Goal: Check status: Check status

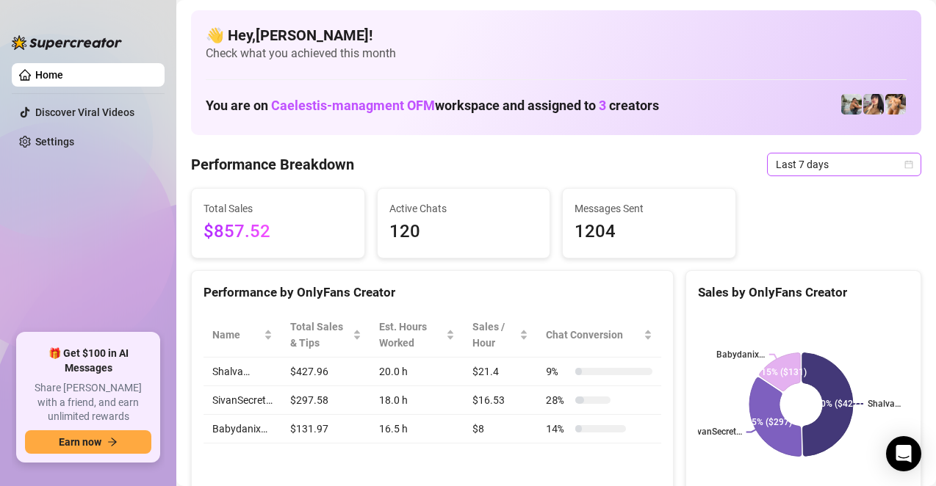
click at [904, 160] on icon "calendar" at bounding box center [908, 164] width 9 height 9
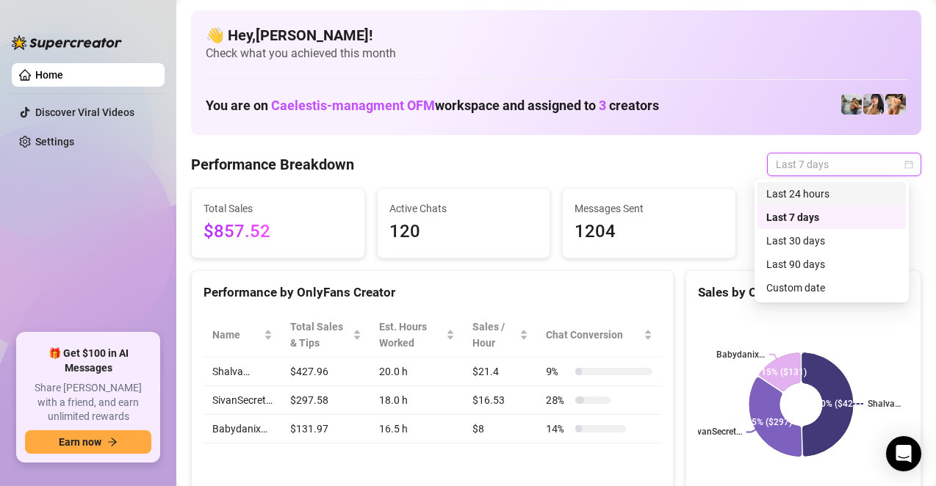
click at [817, 192] on div "Last 24 hours" at bounding box center [831, 194] width 131 height 16
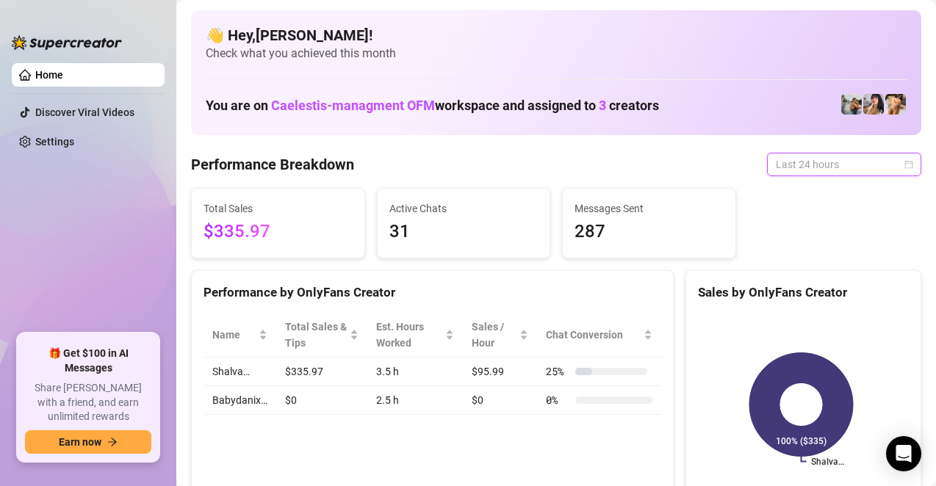
click at [889, 162] on span "Last 24 hours" at bounding box center [844, 164] width 137 height 22
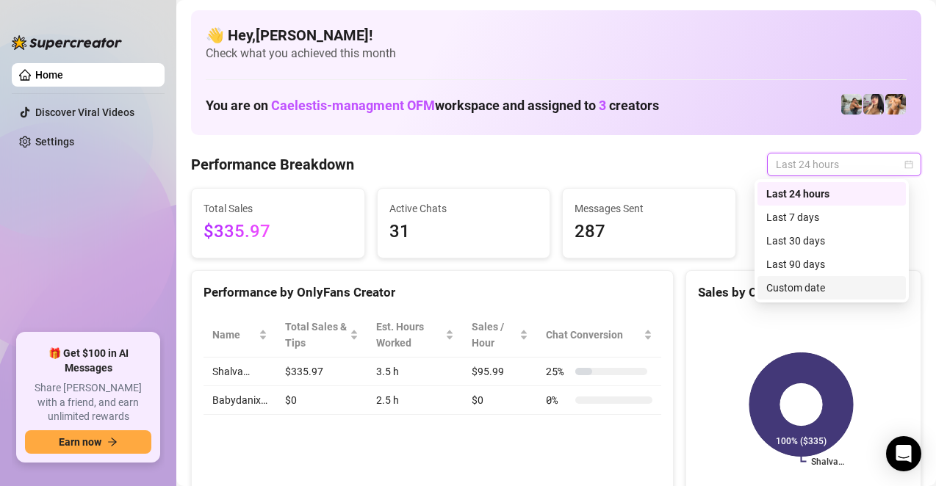
click at [787, 279] on div "Custom date" at bounding box center [831, 288] width 148 height 24
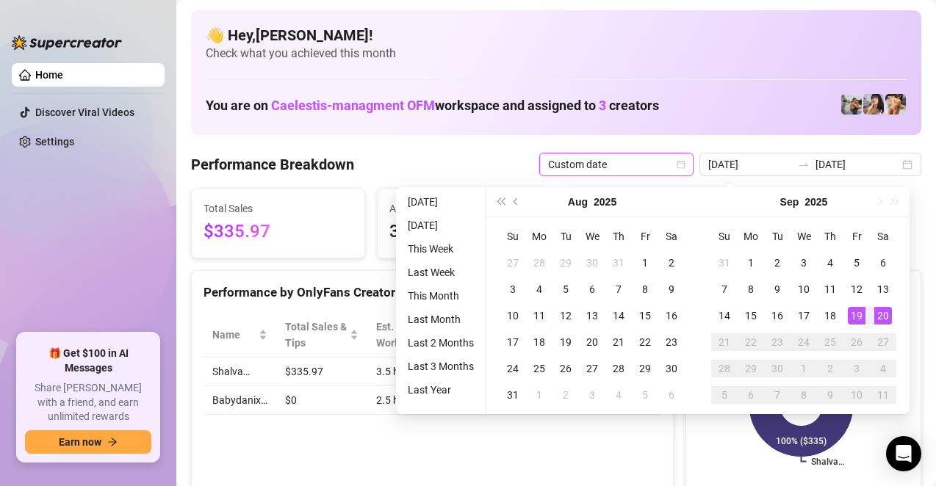
type input "[DATE]"
click at [712, 108] on div "You are on Caelestis-managment OFM workspace and assigned to 3 creators" at bounding box center [556, 105] width 701 height 32
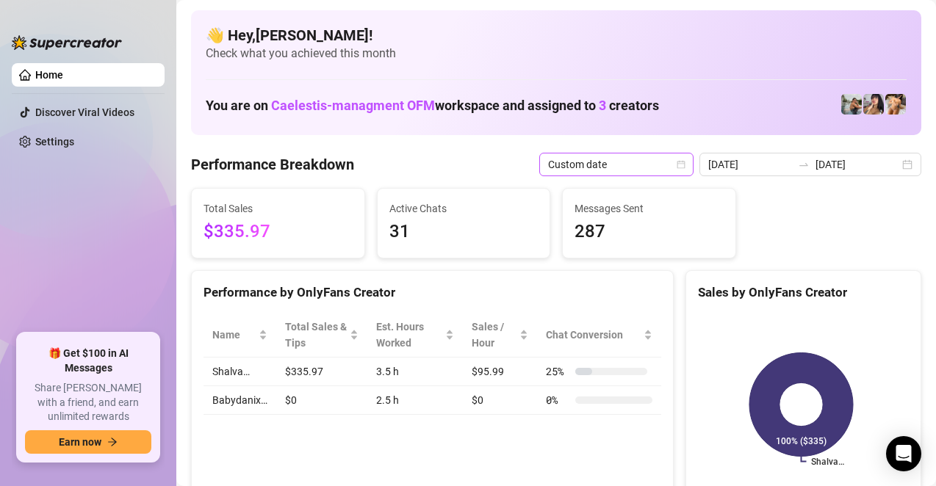
click at [680, 161] on div "Custom date" at bounding box center [616, 165] width 154 height 24
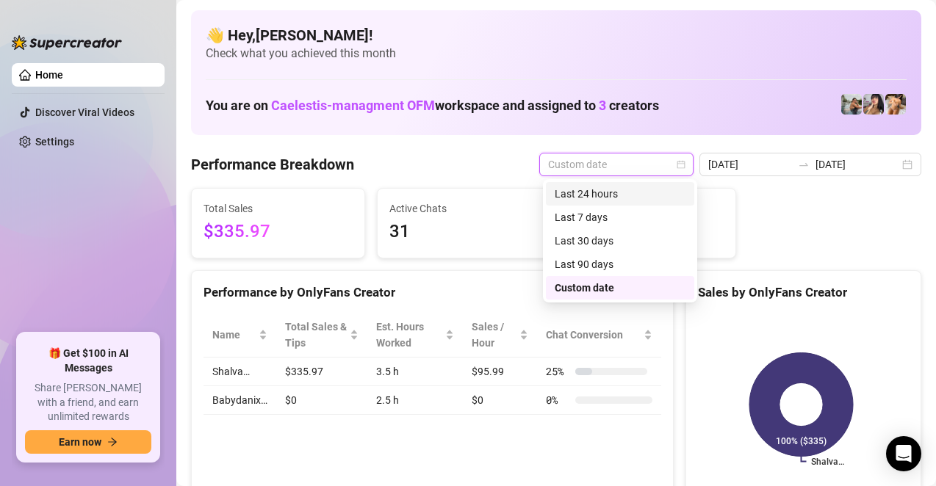
click at [640, 185] on div "Last 24 hours" at bounding box center [620, 194] width 148 height 24
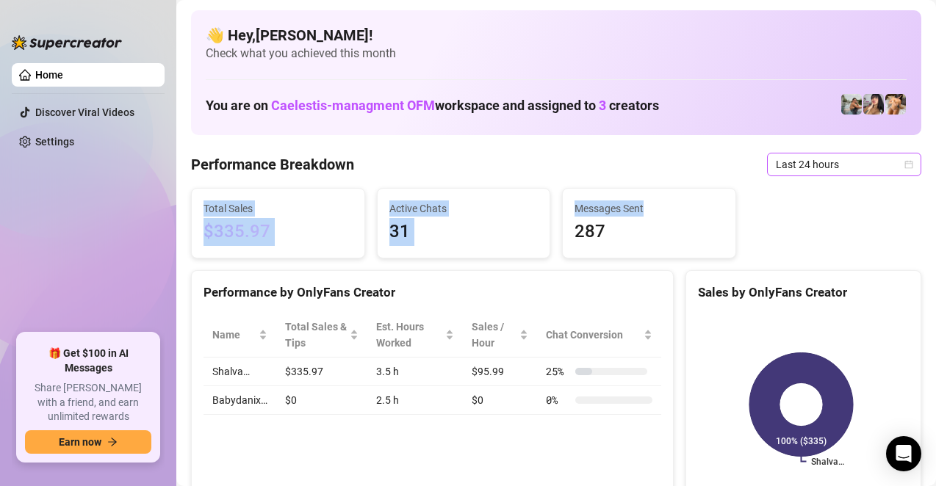
drag, startPoint x: 791, startPoint y: 185, endPoint x: 785, endPoint y: 159, distance: 26.4
click at [753, 191] on div "Total Sales $335.97 Active Chats 31 Messages Sent 287" at bounding box center [556, 223] width 742 height 71
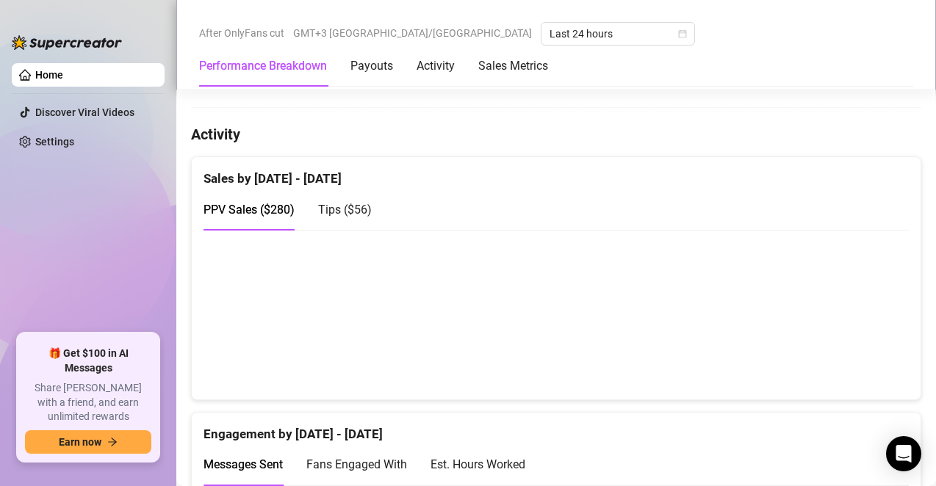
scroll to position [635, 0]
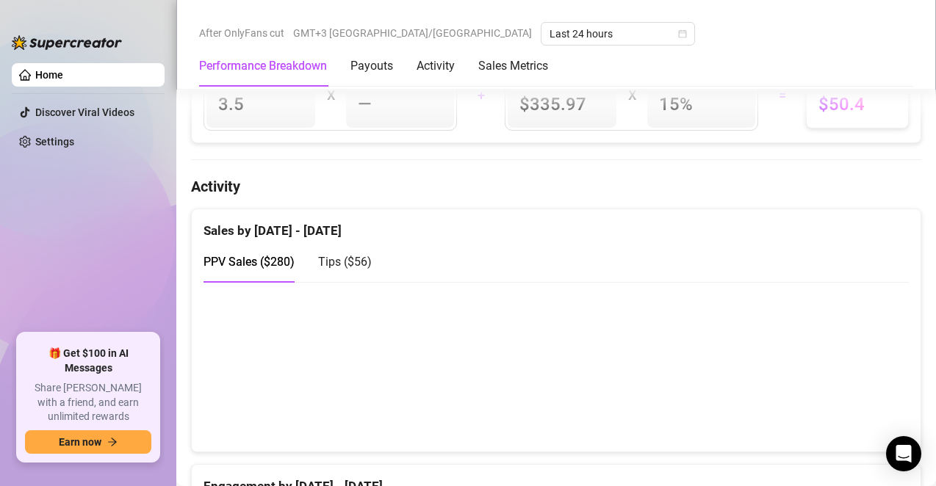
click at [366, 259] on span "Tips ( $56 )" at bounding box center [345, 262] width 54 height 14
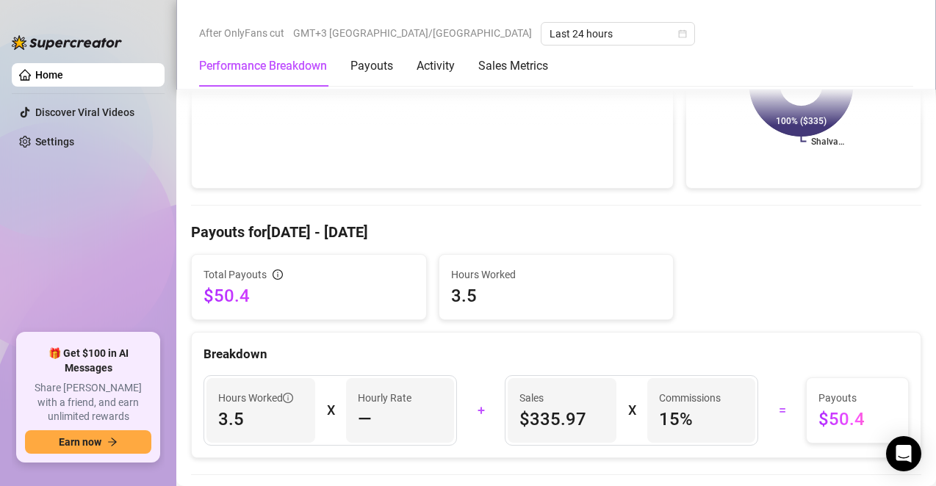
scroll to position [315, 0]
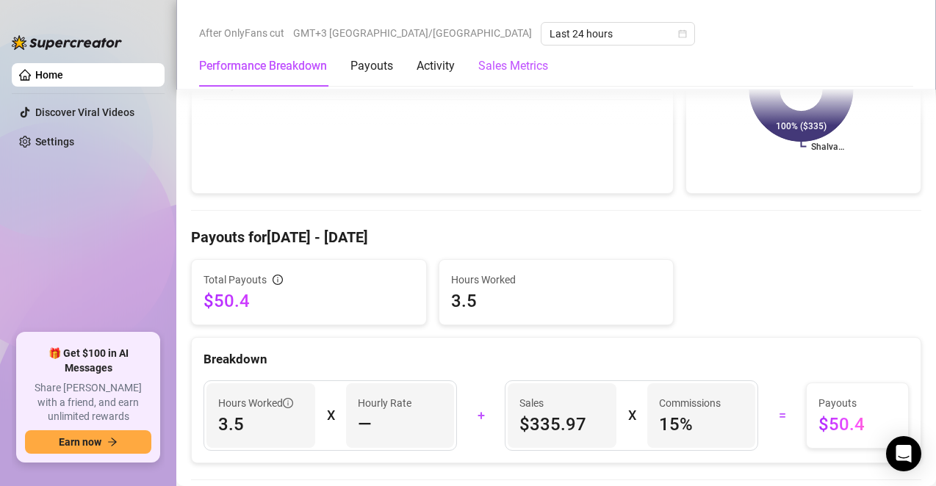
click at [519, 71] on Metrics "Sales Metrics" at bounding box center [513, 66] width 70 height 18
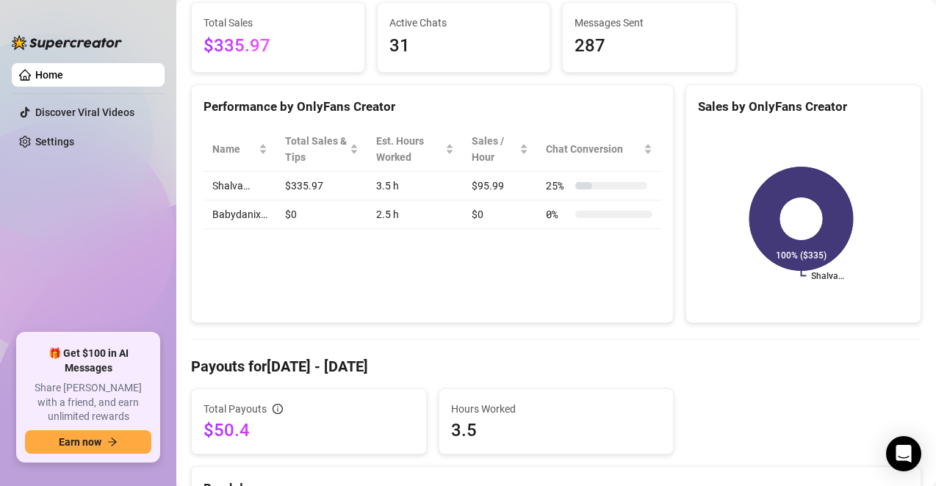
scroll to position [0, 0]
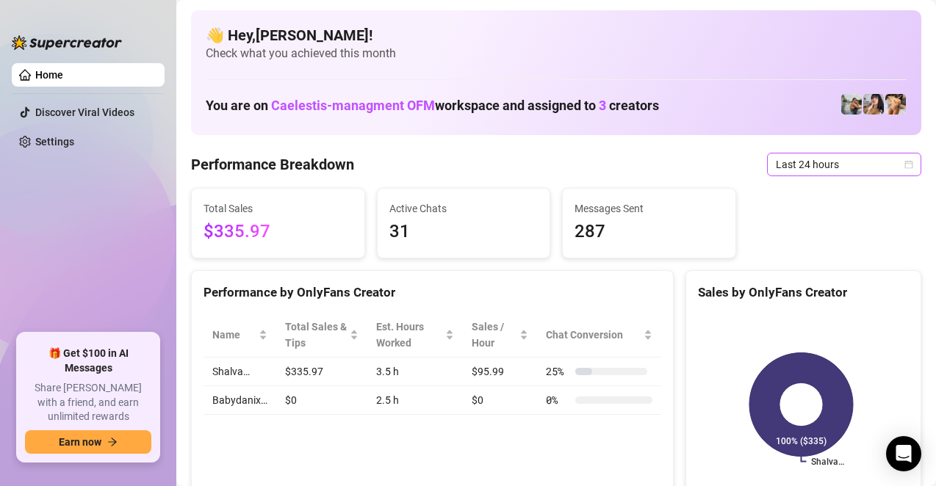
click at [840, 169] on span "Last 24 hours" at bounding box center [844, 164] width 137 height 22
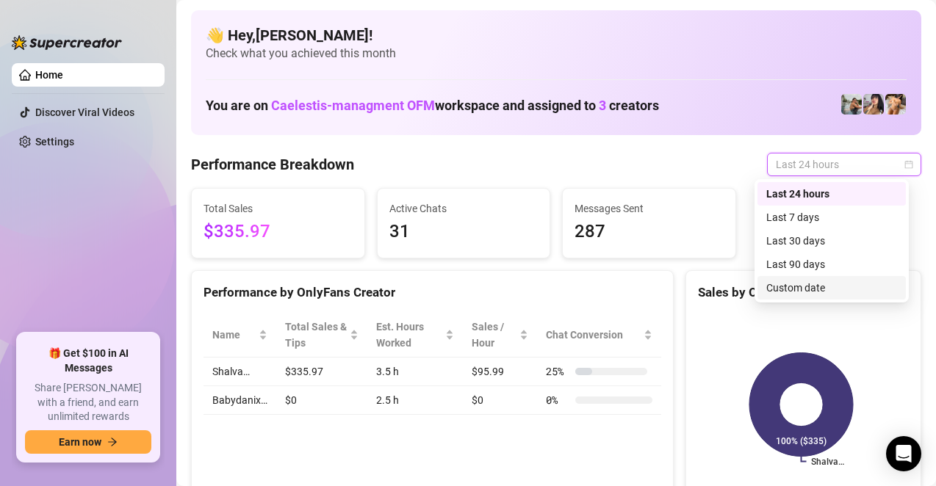
click at [787, 285] on div "Custom date" at bounding box center [831, 288] width 131 height 16
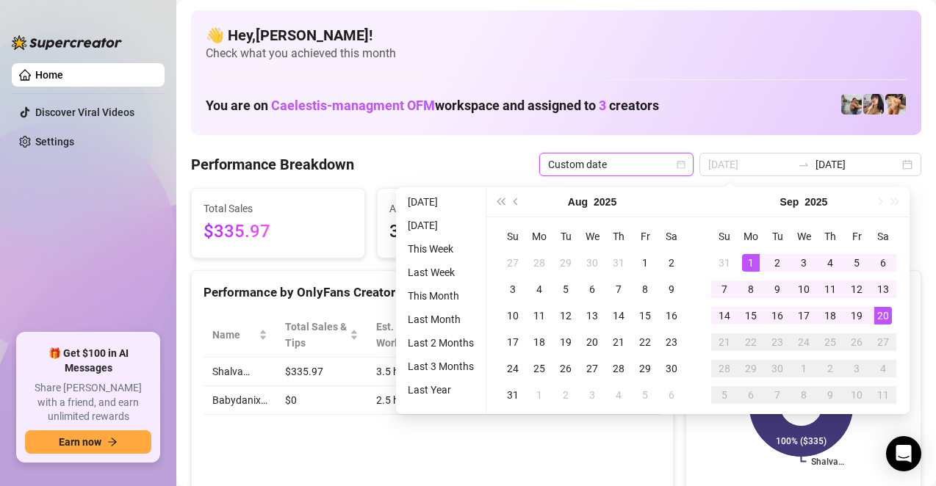
type input "[DATE]"
click at [745, 267] on div "1" at bounding box center [751, 263] width 18 height 18
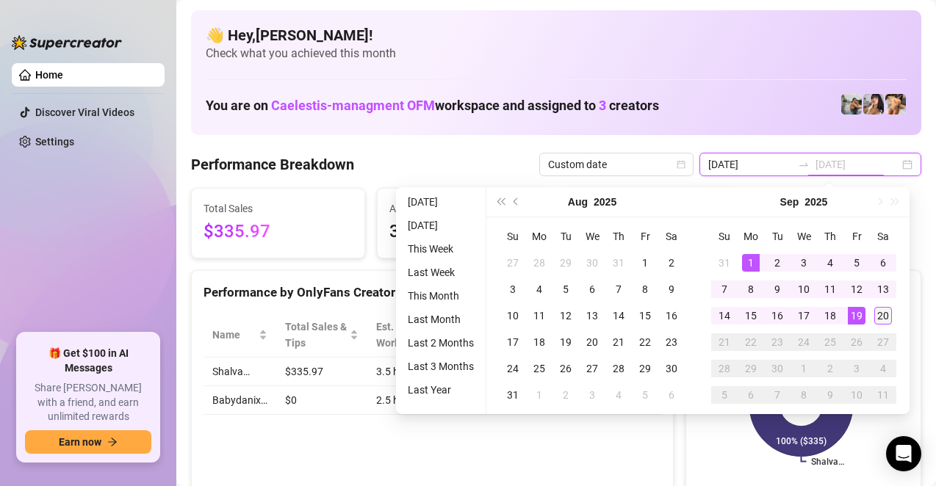
type input "[DATE]"
click at [876, 314] on div "20" at bounding box center [883, 316] width 18 height 18
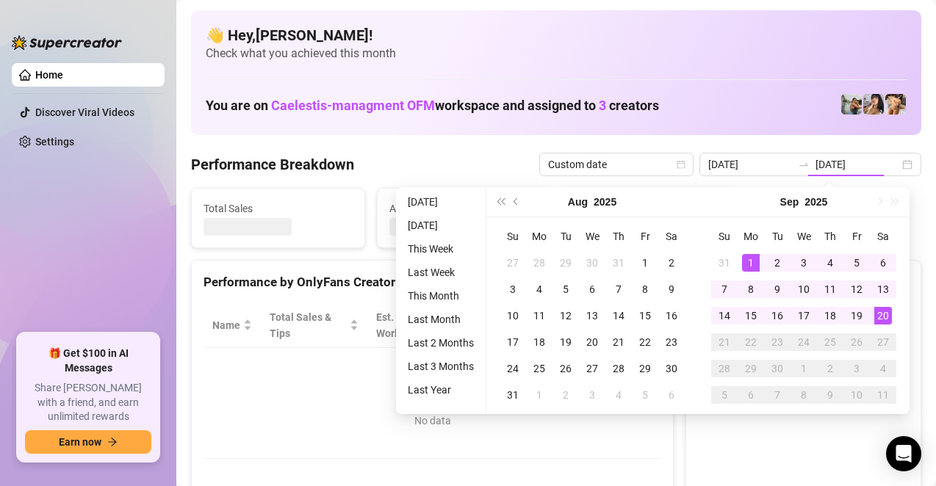
type input "[DATE]"
